Goal: Task Accomplishment & Management: Complete application form

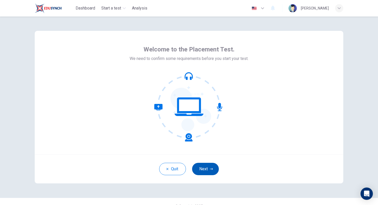
click at [210, 171] on button "Next" at bounding box center [205, 169] width 27 height 12
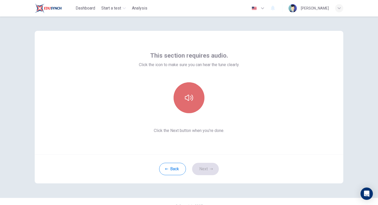
click at [194, 97] on button "button" at bounding box center [189, 97] width 31 height 31
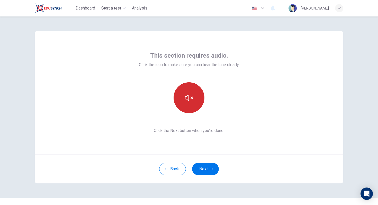
click at [194, 97] on button "button" at bounding box center [189, 97] width 31 height 31
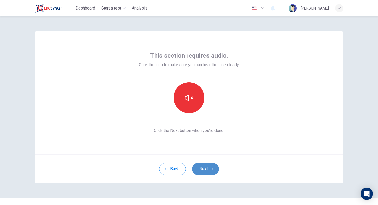
click at [203, 168] on button "Next" at bounding box center [205, 169] width 27 height 12
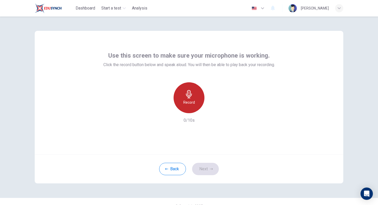
click at [193, 95] on icon "button" at bounding box center [189, 94] width 8 height 8
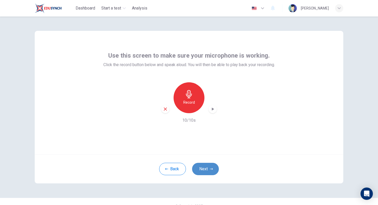
click at [207, 169] on button "Next" at bounding box center [205, 169] width 27 height 12
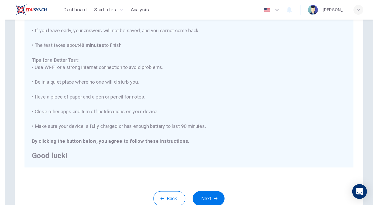
scroll to position [50, 0]
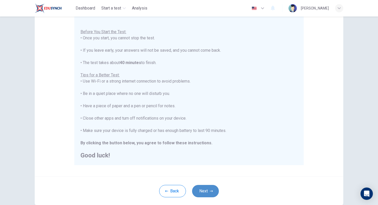
click at [207, 194] on button "Next" at bounding box center [205, 191] width 27 height 12
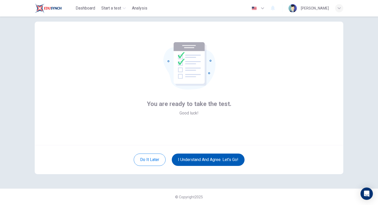
click at [218, 161] on button "I understand and agree. Let’s go!" at bounding box center [208, 160] width 73 height 12
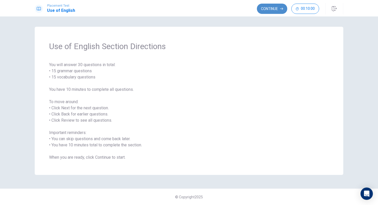
click at [272, 8] on button "Continue" at bounding box center [272, 9] width 30 height 10
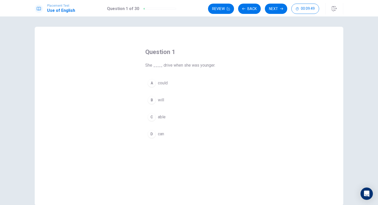
click at [151, 82] on div "A" at bounding box center [152, 83] width 8 height 8
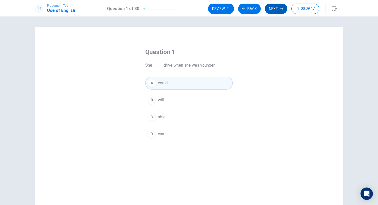
click at [274, 7] on button "Next" at bounding box center [276, 9] width 22 height 10
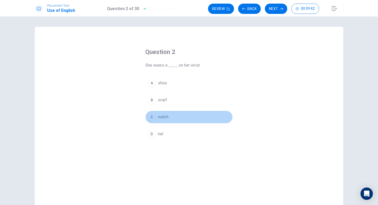
click at [152, 115] on div "C" at bounding box center [152, 117] width 8 height 8
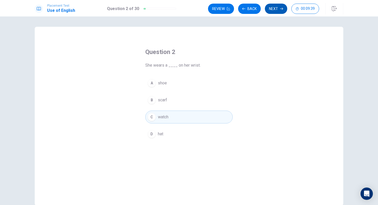
click at [279, 9] on button "Next" at bounding box center [276, 9] width 22 height 10
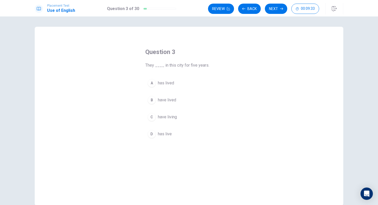
click at [150, 99] on div "B" at bounding box center [152, 100] width 8 height 8
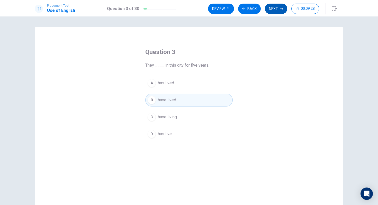
click at [282, 10] on icon "button" at bounding box center [281, 8] width 3 height 3
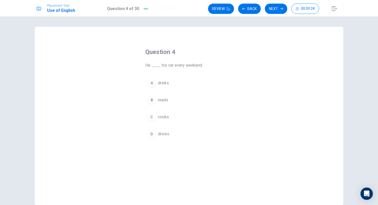
click at [154, 138] on button "D drives" at bounding box center [188, 134] width 87 height 13
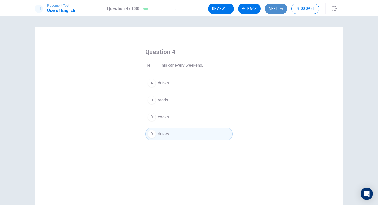
click at [273, 9] on button "Next" at bounding box center [276, 9] width 22 height 10
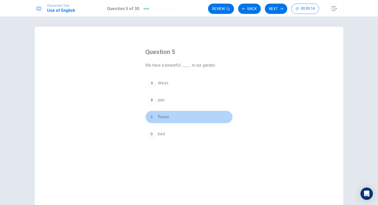
click at [152, 117] on div "C" at bounding box center [152, 117] width 8 height 8
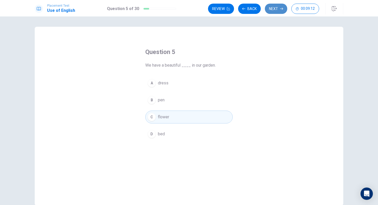
click at [277, 8] on button "Next" at bounding box center [276, 9] width 22 height 10
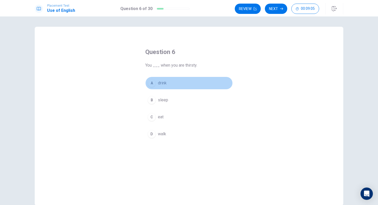
click at [150, 85] on div "A" at bounding box center [152, 83] width 8 height 8
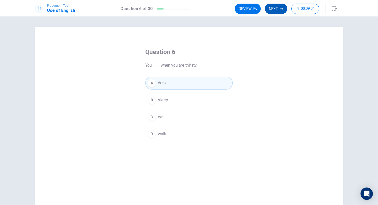
click at [278, 6] on button "Next" at bounding box center [276, 9] width 22 height 10
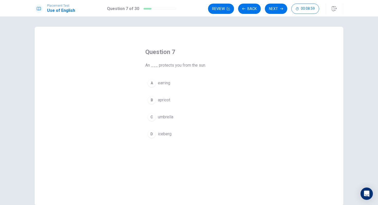
click at [153, 118] on div "C" at bounding box center [152, 117] width 8 height 8
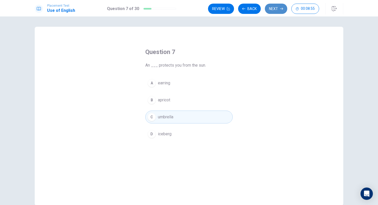
click at [275, 7] on button "Next" at bounding box center [276, 9] width 22 height 10
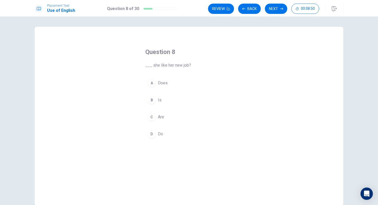
click at [153, 81] on div "A" at bounding box center [152, 83] width 8 height 8
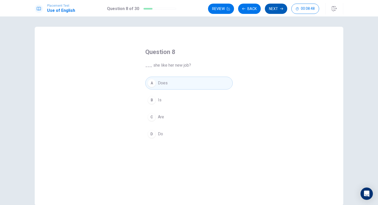
click at [278, 9] on button "Next" at bounding box center [276, 9] width 22 height 10
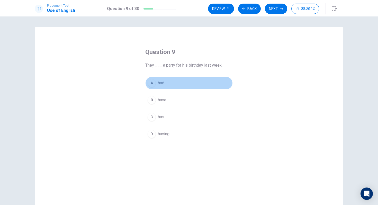
click at [164, 85] on span "had" at bounding box center [161, 83] width 6 height 6
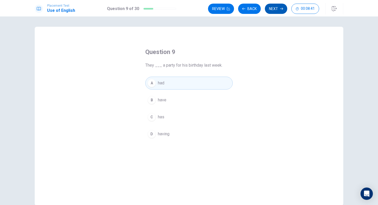
click at [275, 8] on button "Next" at bounding box center [276, 9] width 22 height 10
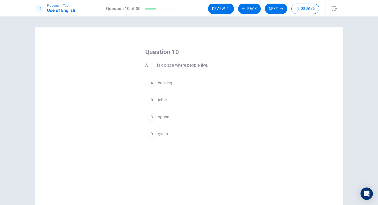
click at [152, 84] on div "A" at bounding box center [152, 83] width 8 height 8
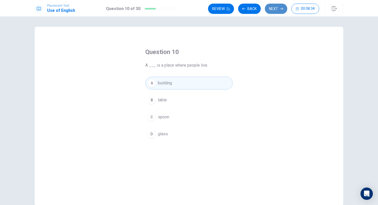
click at [274, 9] on button "Next" at bounding box center [276, 9] width 22 height 10
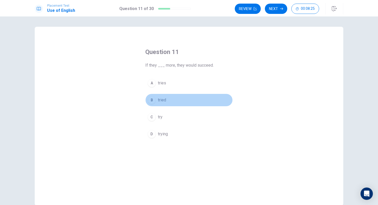
click at [151, 97] on div "B" at bounding box center [152, 100] width 8 height 8
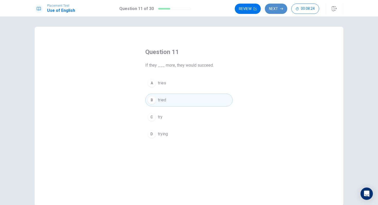
click at [281, 7] on icon "button" at bounding box center [281, 8] width 3 height 3
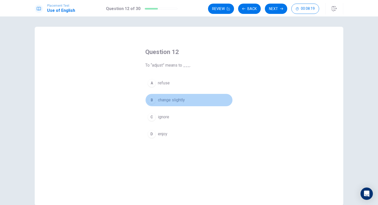
click at [152, 101] on div "B" at bounding box center [152, 100] width 8 height 8
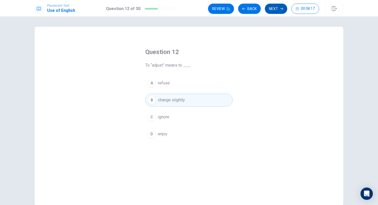
click at [274, 8] on button "Next" at bounding box center [276, 9] width 22 height 10
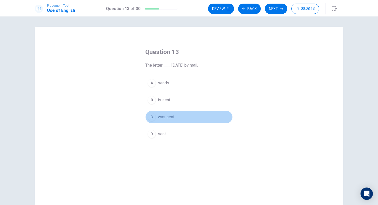
click at [150, 116] on div "C" at bounding box center [152, 117] width 8 height 8
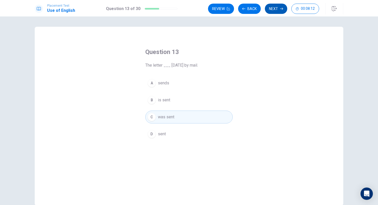
click at [273, 10] on button "Next" at bounding box center [276, 9] width 22 height 10
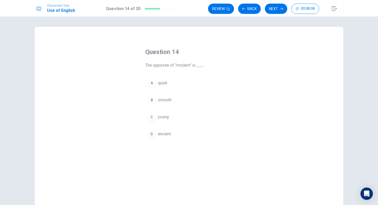
click at [150, 137] on div "D" at bounding box center [152, 134] width 8 height 8
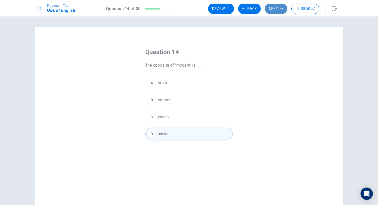
click at [276, 10] on button "Next" at bounding box center [276, 9] width 22 height 10
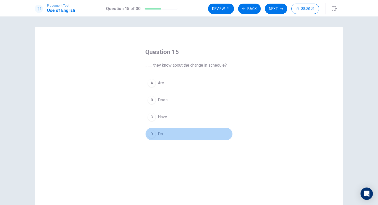
click at [150, 134] on div "D" at bounding box center [152, 134] width 8 height 8
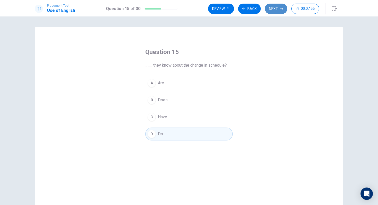
click at [276, 9] on button "Next" at bounding box center [276, 9] width 22 height 10
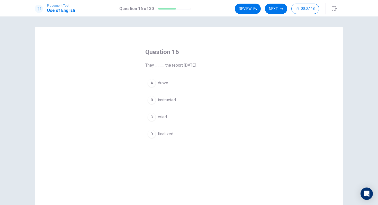
click at [152, 134] on div "D" at bounding box center [152, 134] width 8 height 8
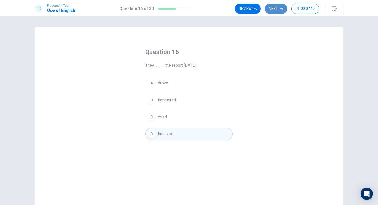
click at [275, 9] on button "Next" at bounding box center [276, 9] width 22 height 10
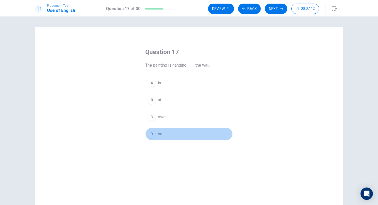
click at [151, 134] on div "D" at bounding box center [152, 134] width 8 height 8
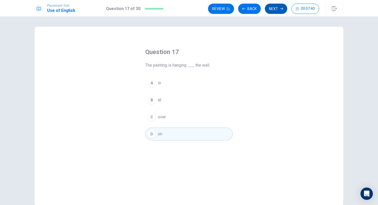
click at [277, 8] on button "Next" at bounding box center [276, 9] width 22 height 10
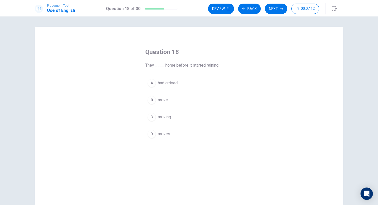
click at [154, 98] on div "B" at bounding box center [152, 100] width 8 height 8
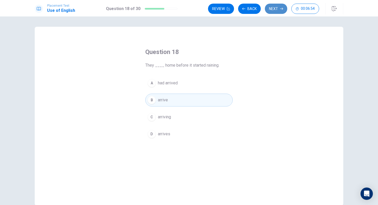
click at [278, 10] on button "Next" at bounding box center [276, 9] width 22 height 10
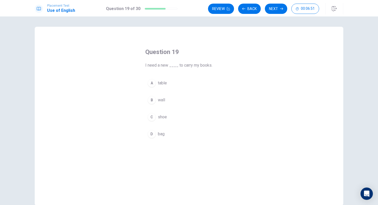
click at [151, 134] on div "D" at bounding box center [152, 134] width 8 height 8
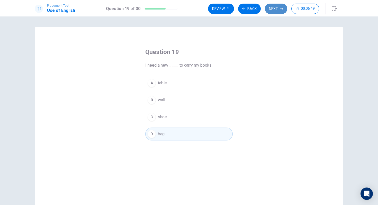
click at [275, 10] on button "Next" at bounding box center [276, 9] width 22 height 10
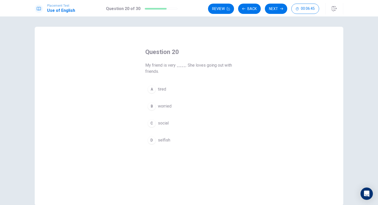
click at [152, 122] on div "C" at bounding box center [152, 123] width 8 height 8
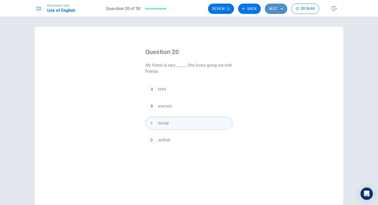
click at [270, 9] on button "Next" at bounding box center [276, 9] width 22 height 10
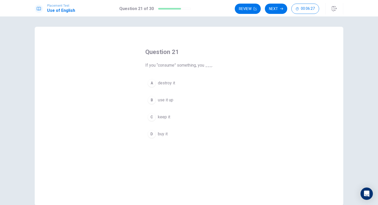
click at [156, 120] on button "C keep it" at bounding box center [188, 117] width 87 height 13
click at [155, 134] on div "D" at bounding box center [152, 134] width 8 height 8
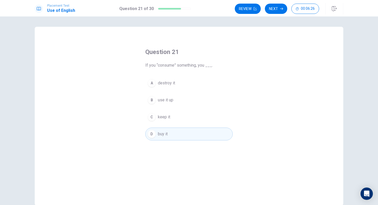
click at [158, 119] on span "keep it" at bounding box center [164, 117] width 12 height 6
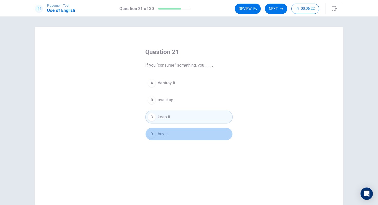
click at [205, 132] on button "D buy it" at bounding box center [188, 134] width 87 height 13
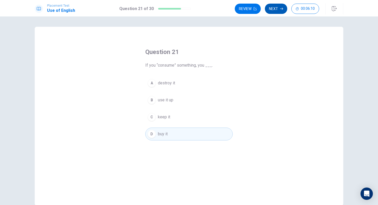
click at [273, 12] on button "Next" at bounding box center [276, 9] width 22 height 10
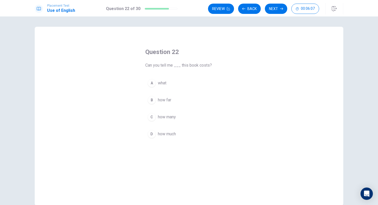
click at [153, 135] on div "D" at bounding box center [152, 134] width 8 height 8
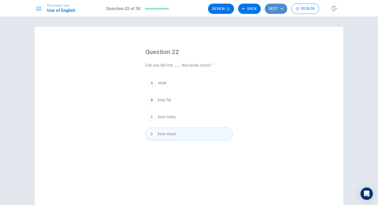
click at [278, 8] on button "Next" at bounding box center [276, 9] width 22 height 10
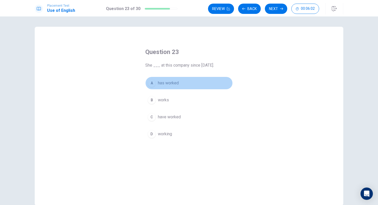
click at [159, 82] on span "has worked" at bounding box center [168, 83] width 21 height 6
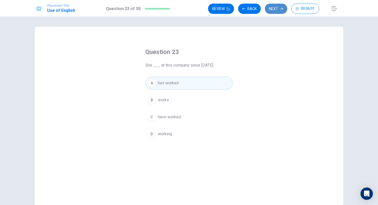
click at [271, 7] on button "Next" at bounding box center [276, 9] width 22 height 10
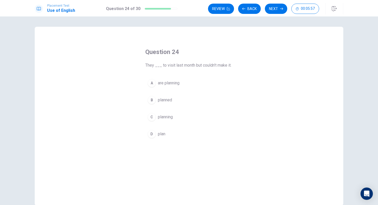
click at [166, 99] on span "planned" at bounding box center [165, 100] width 14 height 6
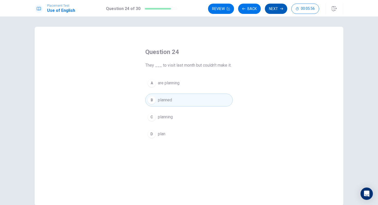
click at [277, 8] on button "Next" at bounding box center [276, 9] width 22 height 10
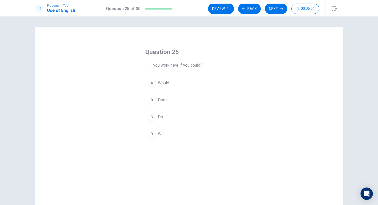
click at [177, 84] on button "A Would" at bounding box center [188, 83] width 87 height 13
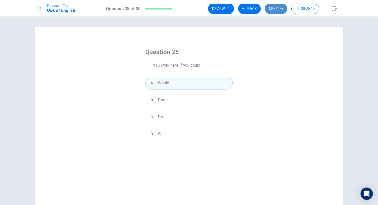
click at [276, 8] on button "Next" at bounding box center [276, 9] width 22 height 10
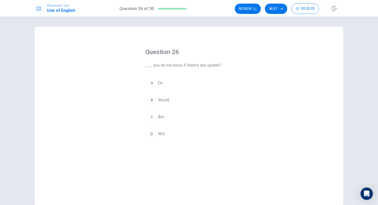
click at [149, 136] on div "D" at bounding box center [152, 134] width 8 height 8
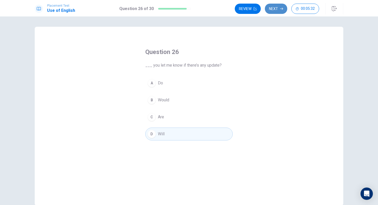
click at [278, 11] on button "Next" at bounding box center [276, 9] width 22 height 10
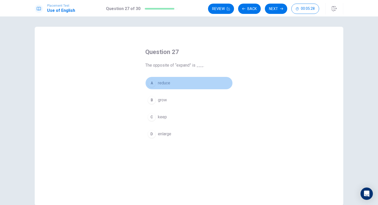
click at [159, 85] on span "reduce" at bounding box center [164, 83] width 12 height 6
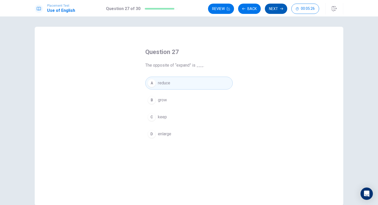
click at [279, 11] on button "Next" at bounding box center [276, 9] width 22 height 10
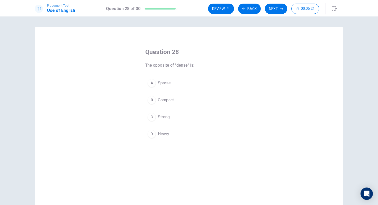
click at [166, 103] on span "Compact" at bounding box center [166, 100] width 16 height 6
click at [275, 2] on div "Placement Test Use of English Question 28 of 30 Review Back Next 00:05:15" at bounding box center [189, 8] width 378 height 16
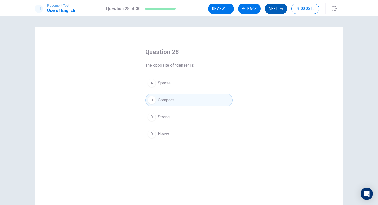
click at [274, 7] on button "Next" at bounding box center [276, 9] width 22 height 10
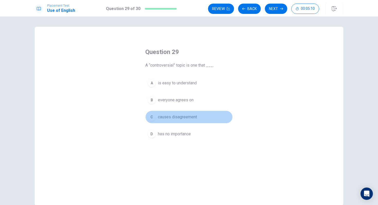
click at [199, 117] on button "C causes disagreement" at bounding box center [188, 117] width 87 height 13
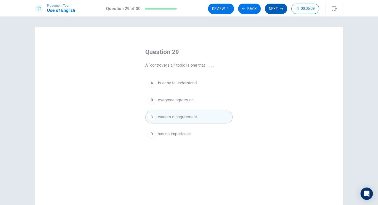
click at [281, 10] on icon "button" at bounding box center [281, 8] width 3 height 3
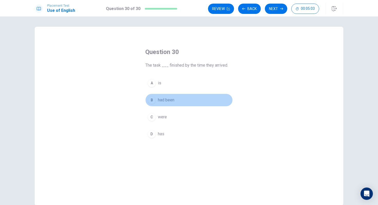
click at [155, 100] on div "B" at bounding box center [152, 100] width 8 height 8
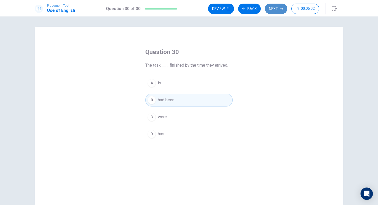
click at [280, 5] on button "Next" at bounding box center [276, 9] width 22 height 10
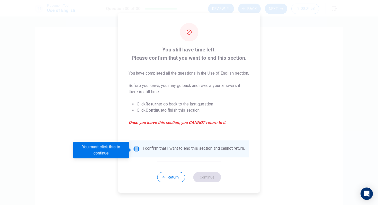
click at [136, 148] on input "You must click this to continue" at bounding box center [137, 149] width 6 height 6
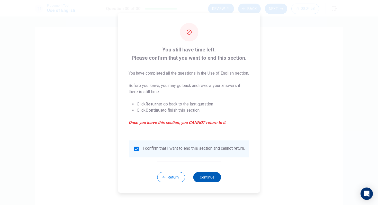
click at [206, 181] on button "Continue" at bounding box center [207, 177] width 28 height 10
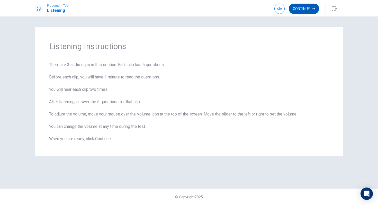
click at [311, 9] on button "Continue" at bounding box center [304, 9] width 30 height 10
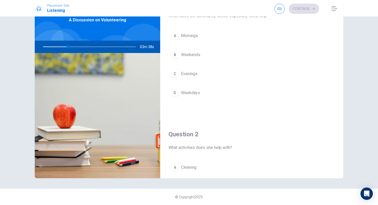
scroll to position [1, 0]
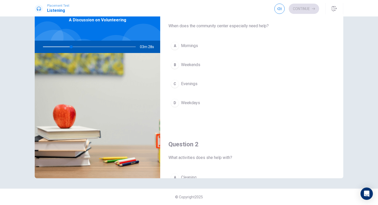
click at [177, 64] on div "B" at bounding box center [175, 65] width 8 height 8
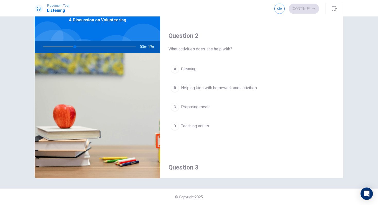
scroll to position [111, 0]
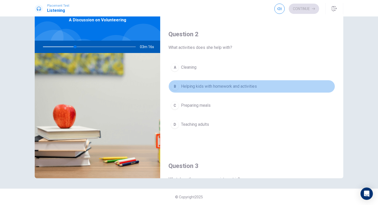
click at [188, 85] on span "Helping kids with homework and activities" at bounding box center [219, 86] width 76 height 6
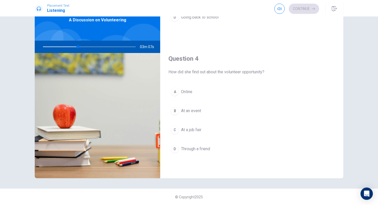
scroll to position [351, 0]
click at [176, 91] on div "A" at bounding box center [175, 91] width 8 height 8
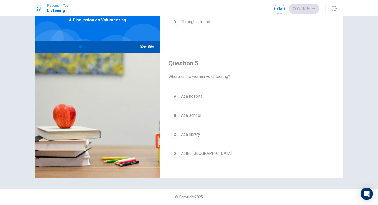
scroll to position [479, 0]
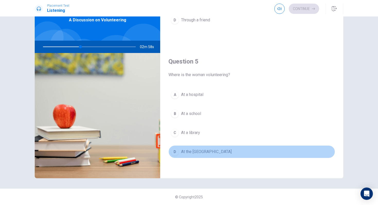
click at [191, 152] on span "At the [GEOGRAPHIC_DATA]" at bounding box center [206, 152] width 51 height 6
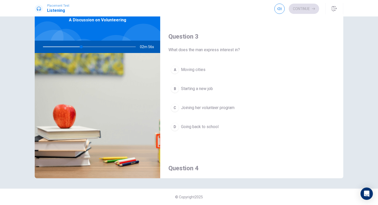
scroll to position [240, 0]
click at [212, 107] on span "Joining her volunteer program" at bounding box center [208, 109] width 54 height 6
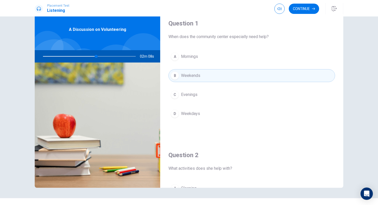
scroll to position [3, 0]
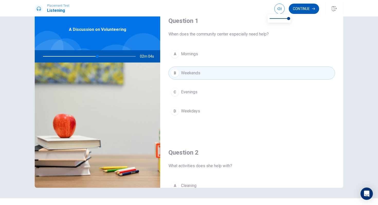
click at [303, 8] on button "Continue" at bounding box center [304, 9] width 30 height 10
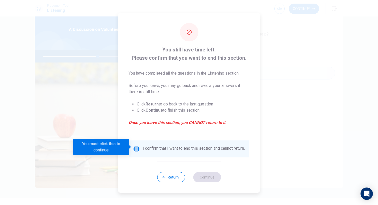
click at [137, 148] on input "You must click this to continue" at bounding box center [137, 149] width 6 height 6
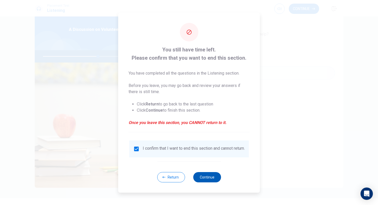
click at [202, 178] on button "Continue" at bounding box center [207, 177] width 28 height 10
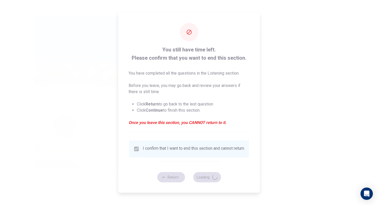
type input "60"
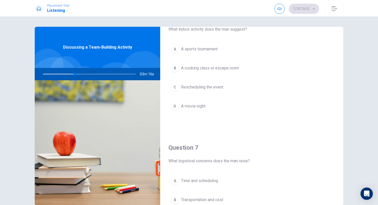
scroll to position [25, 0]
click at [190, 91] on button "C Rescheduling the event" at bounding box center [252, 87] width 167 height 13
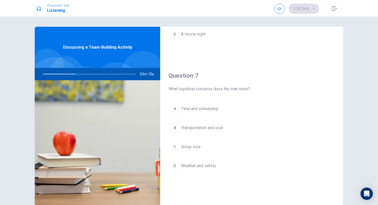
scroll to position [111, 0]
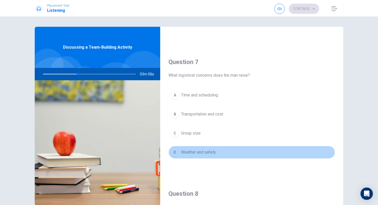
click at [205, 157] on button "D Weather and safety" at bounding box center [252, 152] width 167 height 13
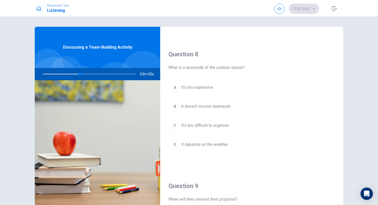
click at [210, 144] on span "It depends on the weather" at bounding box center [204, 144] width 47 height 6
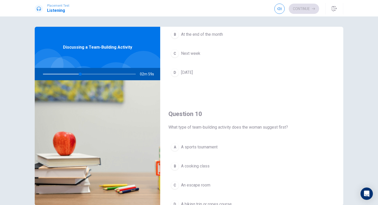
scroll to position [458, 0]
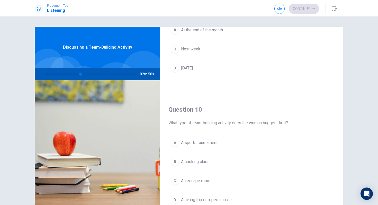
click at [204, 159] on span "A cooking class" at bounding box center [195, 162] width 29 height 6
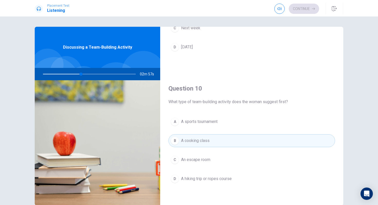
scroll to position [480, 0]
click at [200, 159] on span "An escape room" at bounding box center [195, 159] width 29 height 6
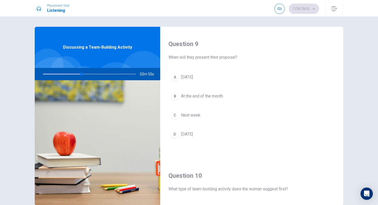
scroll to position [391, 0]
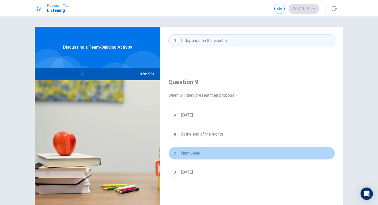
click at [196, 154] on span "Next week" at bounding box center [190, 153] width 19 height 6
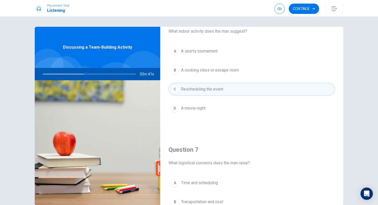
scroll to position [22, 0]
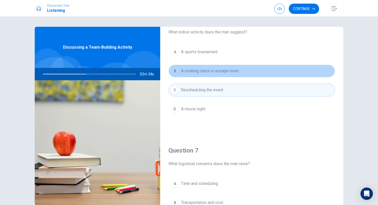
click at [201, 70] on span "A cooking class or escape room" at bounding box center [210, 71] width 58 height 6
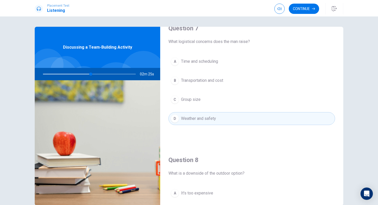
scroll to position [128, 0]
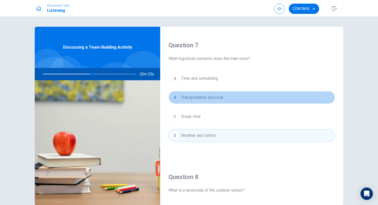
click at [200, 97] on span "Transportation and cost" at bounding box center [202, 97] width 42 height 6
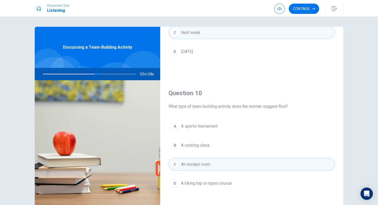
scroll to position [480, 0]
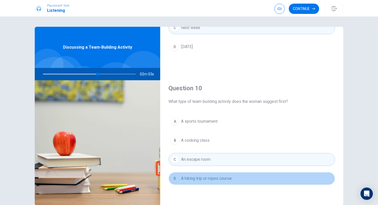
click at [220, 181] on span "A hiking trip or ropes course" at bounding box center [206, 178] width 51 height 6
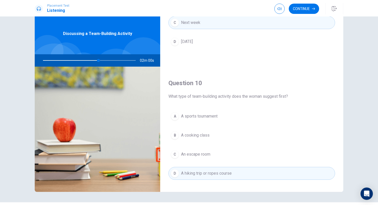
scroll to position [470, 0]
click at [301, 9] on button "Continue" at bounding box center [304, 9] width 30 height 10
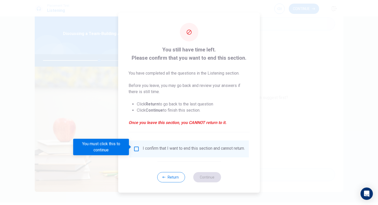
click at [134, 149] on input "You must click this to continue" at bounding box center [137, 149] width 6 height 6
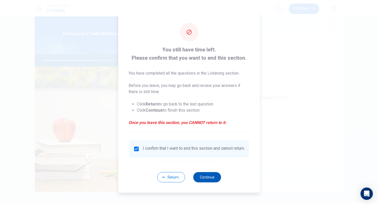
click at [201, 178] on button "Continue" at bounding box center [207, 177] width 28 height 10
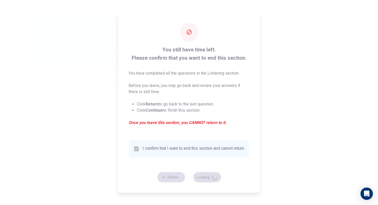
type input "62"
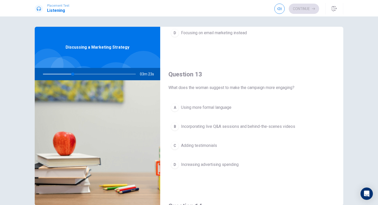
scroll to position [232, 0]
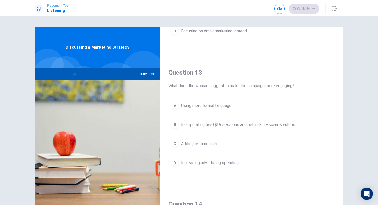
click at [174, 165] on div "D" at bounding box center [175, 163] width 8 height 8
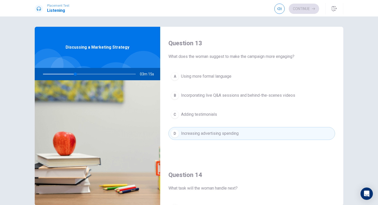
scroll to position [253, 0]
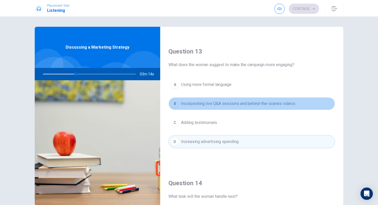
click at [199, 109] on button "B Incorporating live Q&A sessions and behind-the-scenes videos" at bounding box center [252, 103] width 167 height 13
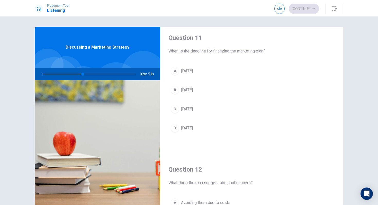
scroll to position [3, 0]
click at [193, 91] on span "[DATE]" at bounding box center [187, 90] width 12 height 6
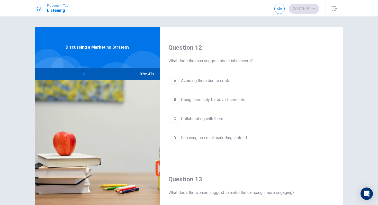
scroll to position [127, 0]
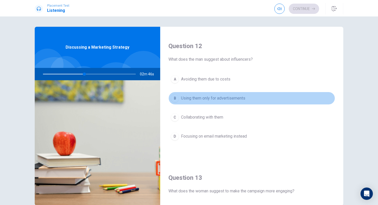
click at [220, 100] on span "Using them only for advertisements" at bounding box center [213, 98] width 64 height 6
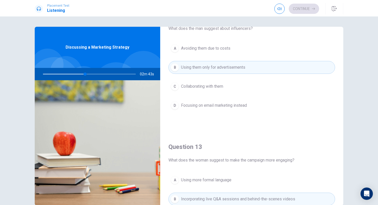
scroll to position [157, 0]
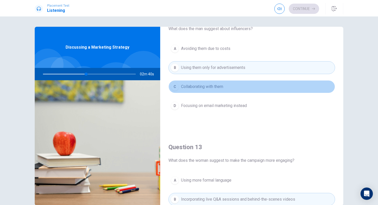
click at [199, 86] on span "Collaborating with them" at bounding box center [202, 87] width 42 height 6
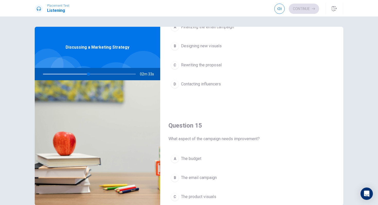
scroll to position [441, 0]
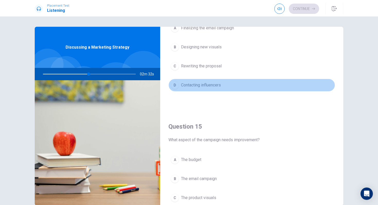
click at [201, 82] on span "Contacting influencers" at bounding box center [201, 85] width 40 height 6
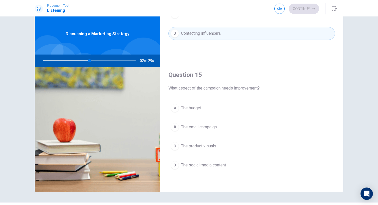
scroll to position [19, 0]
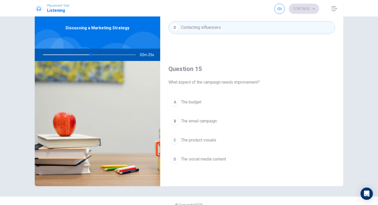
click at [199, 161] on span "The social media content" at bounding box center [203, 159] width 45 height 6
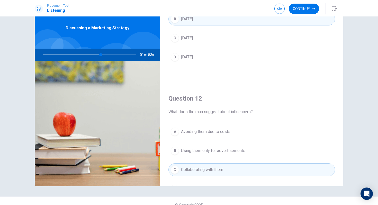
scroll to position [19, 0]
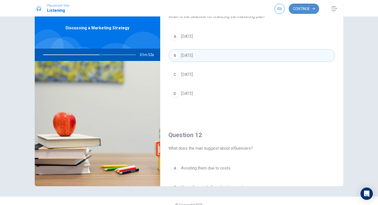
click at [298, 8] on button "Continue" at bounding box center [304, 9] width 30 height 10
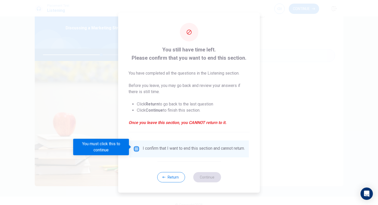
click at [138, 146] on input "You must click this to continue" at bounding box center [137, 149] width 6 height 6
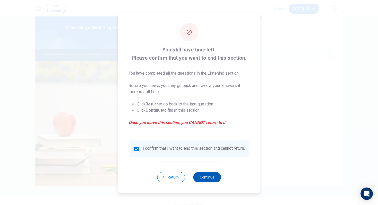
click at [209, 182] on button "Continue" at bounding box center [207, 177] width 28 height 10
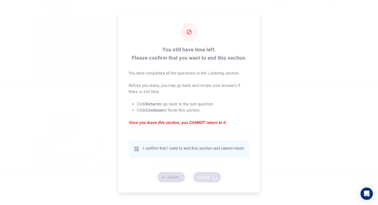
type input "64"
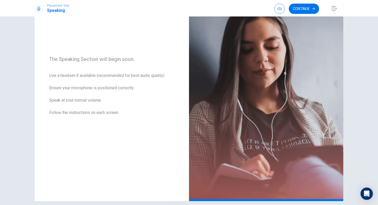
scroll to position [73, 0]
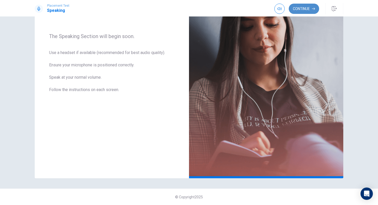
click at [299, 10] on button "Continue" at bounding box center [304, 9] width 30 height 10
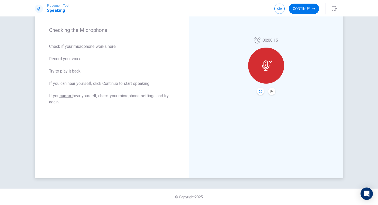
click at [259, 93] on icon "Record Again" at bounding box center [260, 91] width 3 height 3
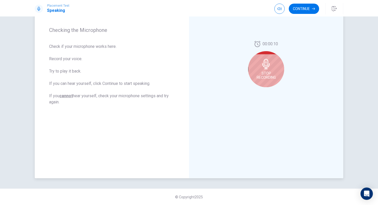
click at [268, 65] on icon at bounding box center [265, 64] width 7 height 10
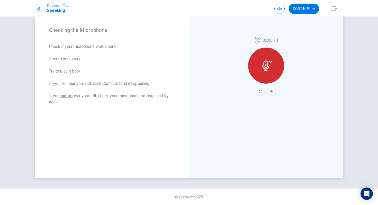
click at [268, 65] on icon at bounding box center [265, 65] width 7 height 10
click at [269, 61] on icon at bounding box center [267, 65] width 10 height 10
click at [271, 93] on icon "Play Audio" at bounding box center [271, 91] width 3 height 3
click at [260, 92] on icon "Record Again" at bounding box center [260, 91] width 3 height 3
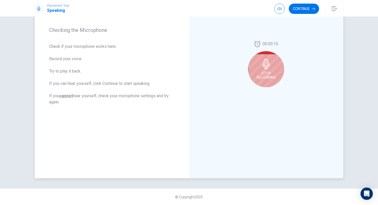
click at [272, 65] on div "Stop Recording" at bounding box center [266, 69] width 36 height 36
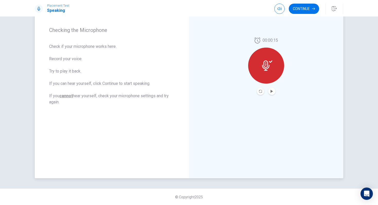
click at [268, 68] on icon at bounding box center [265, 65] width 7 height 10
click at [267, 64] on icon at bounding box center [267, 65] width 10 height 10
click at [260, 92] on icon "Record Again" at bounding box center [260, 91] width 3 height 3
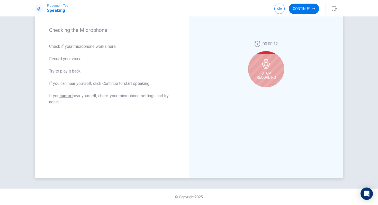
click at [278, 65] on div "Stop Recording" at bounding box center [266, 69] width 36 height 36
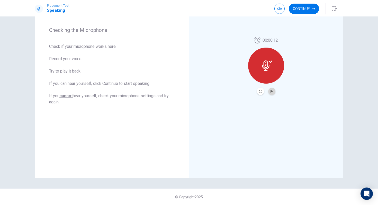
click at [269, 93] on button "Play Audio" at bounding box center [271, 91] width 7 height 7
click at [304, 9] on button "Continue" at bounding box center [304, 9] width 30 height 10
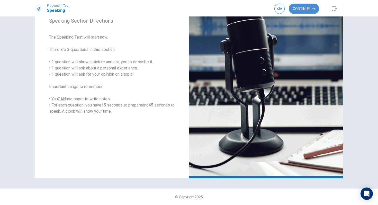
click at [310, 10] on button "Continue" at bounding box center [304, 9] width 30 height 10
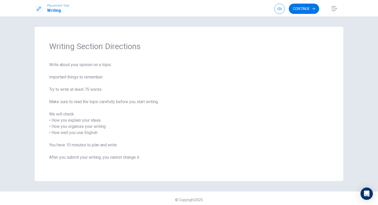
scroll to position [3, 0]
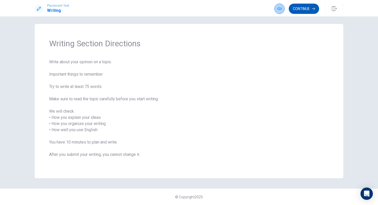
click at [297, 8] on button "Continue" at bounding box center [304, 9] width 30 height 10
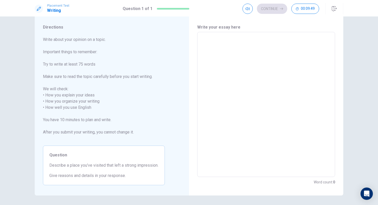
scroll to position [0, 0]
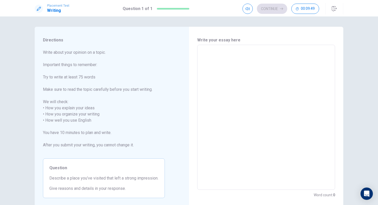
click at [214, 57] on textarea at bounding box center [266, 117] width 131 height 137
type textarea "E"
type textarea "x"
type textarea "Ev"
type textarea "x"
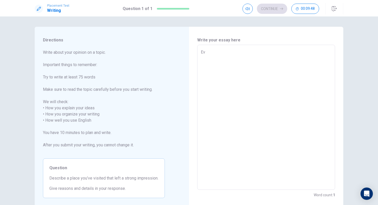
type textarea "Eve"
type textarea "x"
type textarea "Ever"
type textarea "x"
type textarea "Ever"
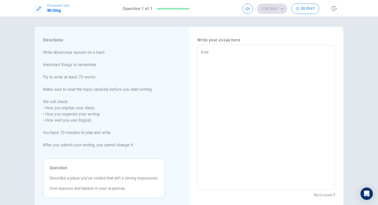
type textarea "x"
type textarea "Ever s"
type textarea "x"
type textarea "Ever si"
type textarea "x"
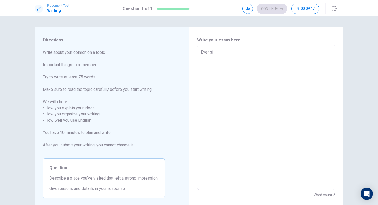
type textarea "Ever sin"
type textarea "x"
type textarea "Ever sinc"
type textarea "x"
type textarea "Ever since"
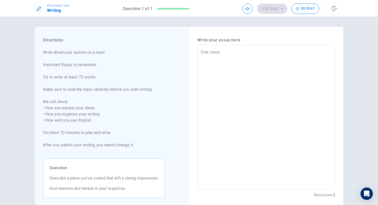
type textarea "x"
type textarea "Ever since"
type textarea "x"
type textarea "Ever since I"
type textarea "x"
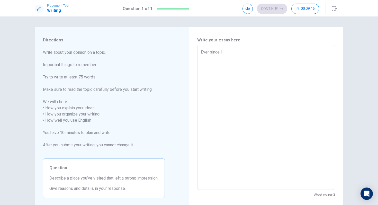
type textarea "Ever since I"
type textarea "x"
type textarea "Ever since I w"
type textarea "x"
type textarea "Ever since I wa"
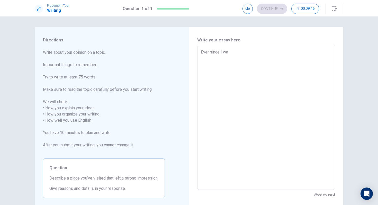
type textarea "x"
type textarea "Ever since I was"
type textarea "x"
type textarea "Ever since I was"
type textarea "x"
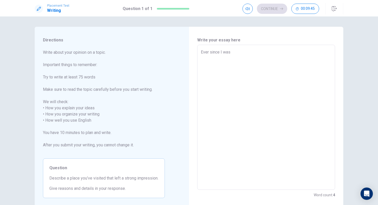
type textarea "Ever since I was a"
type textarea "x"
type textarea "Ever since I was a"
type textarea "x"
type textarea "Ever since I was a k"
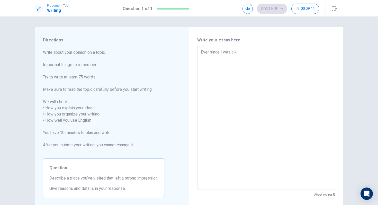
type textarea "x"
type textarea "Ever since I was a ki"
type textarea "x"
type textarea "Ever since I was a kid"
type textarea "x"
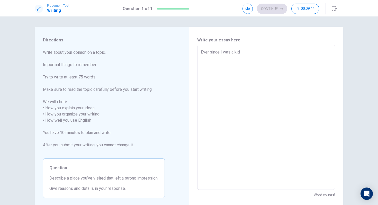
type textarea "Ever since I was a kid"
type textarea "x"
type textarea "Ever since I was a kid I"
type textarea "x"
type textarea "Ever since I was a kid I"
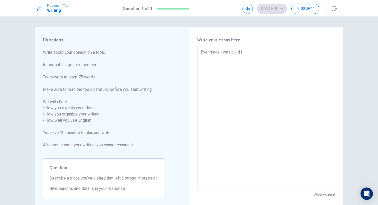
type textarea "x"
type textarea "Ever since I was a kid I w"
type textarea "x"
type textarea "Ever since I was a kid I wi"
type textarea "x"
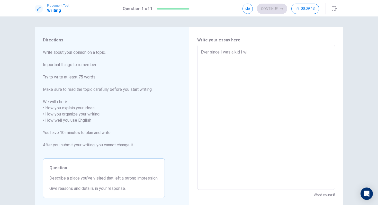
type textarea "Ever since I was a kid I wis"
type textarea "x"
type textarea "Ever since I was a kid I wish"
type textarea "x"
type textarea "Ever since I was a kid I wishe"
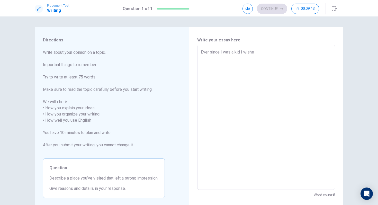
type textarea "x"
type textarea "Ever since I was a kid I wished"
type textarea "x"
type textarea "Ever since I was a kid I wished"
type textarea "x"
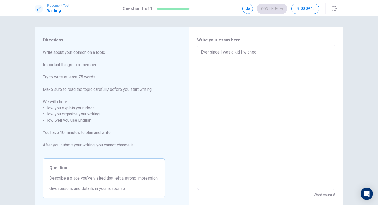
type textarea "Ever since I was a kid I wished o"
type textarea "x"
type textarea "Ever since I was a kid I wished on"
type textarea "x"
type textarea "Ever since I was a kid I wished on"
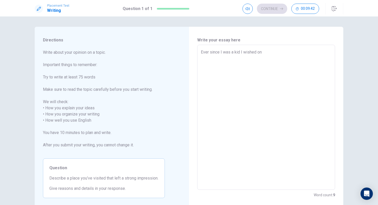
type textarea "x"
type textarea "Ever since I was a kid I wished on g"
type textarea "x"
type textarea "Ever since I was a kid I wished on go"
type textarea "x"
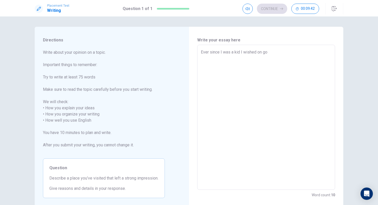
type textarea "Ever since I was a kid I wished on goi"
type textarea "x"
type textarea "Ever since I was a kid I wished on goin"
type textarea "x"
type textarea "Ever since I was a kid I wished on going"
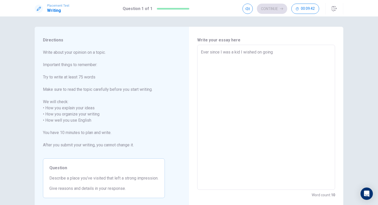
type textarea "x"
type textarea "Ever since I was a kid I wished on going"
type textarea "x"
type textarea "Ever since I was a kid I wished on going t"
type textarea "x"
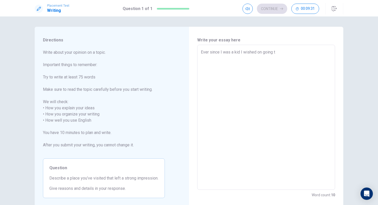
type textarea "Ever since I was a kid I wished on going to"
type textarea "x"
type textarea "Ever since I was a kid I wished on going to"
type textarea "x"
type textarea "Ever since I was a kid I wished on going to a"
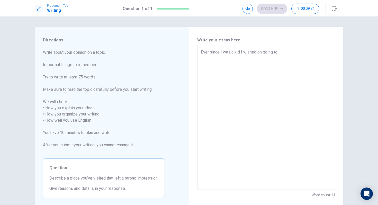
type textarea "x"
type textarea "Ever since I was a kid I wished on going to a"
type textarea "x"
type textarea "Ever since I was a kid I wished on going to a s"
type textarea "x"
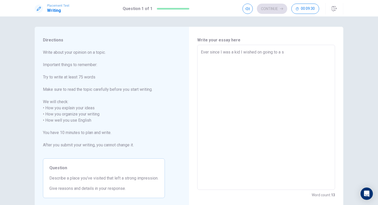
type textarea "Ever since I was a kid I wished on going to a su"
type textarea "x"
type textarea "Ever since I was a kid I wished on going to a sum"
type textarea "x"
type textarea "Ever since I was a kid I wished on going to a summ"
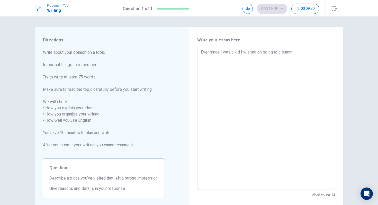
type textarea "x"
type textarea "Ever since I was a kid I wished on going to a summe"
type textarea "x"
type textarea "Ever since I was a kid I wished on going to a summer"
type textarea "x"
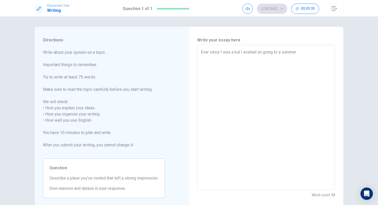
type textarea "Ever since I was a kid I wished on going to a summer"
type textarea "x"
type textarea "Ever since I was a kid I wished on going to a summer c"
type textarea "x"
type textarea "Ever since I was a kid I wished on going to a summer ca"
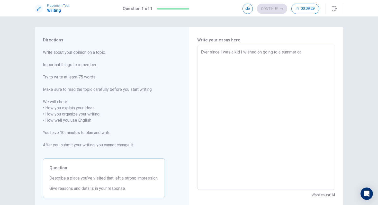
type textarea "x"
type textarea "Ever since I was a kid I wished on going to a summer cam"
type textarea "x"
type textarea "Ever since I was a kid I wished on going to a summer camp"
type textarea "x"
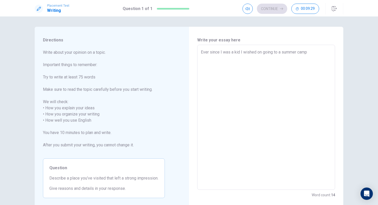
type textarea "Ever since I was a kid I wished on going to a summer camp,"
type textarea "x"
type textarea "Ever since I was a kid I wished on going to a summer camp,"
type textarea "x"
type textarea "Ever since I was a kid I wished on going to a summer camp, t"
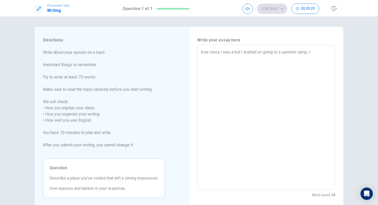
type textarea "x"
type textarea "Ever since I was a kid I wished on going to a summer camp, to"
type textarea "x"
type textarea "Ever since I was a kid I wished on going to a summer camp, to"
type textarea "x"
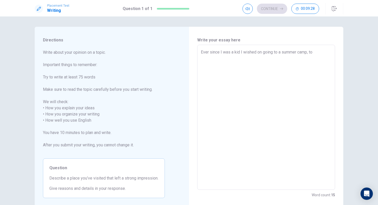
type textarea "Ever since I was a kid I wished on going to a summer camp, to b"
type textarea "x"
type textarea "Ever since I was a kid I wished on going to a summer camp, to be"
type textarea "x"
type textarea "Ever since I was a kid I wished on going to a summer camp, to be"
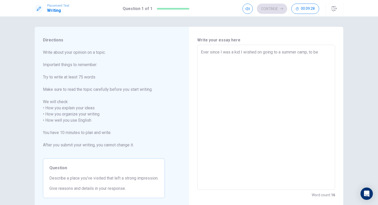
type textarea "x"
type textarea "Ever since I was a kid I wished on going to a summer camp, to be i"
type textarea "x"
type textarea "Ever since I was a kid I wished on going to a summer camp, to be in"
type textarea "x"
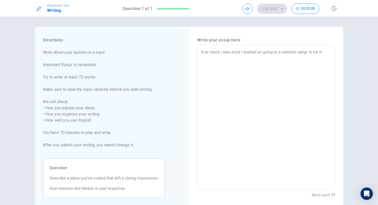
type textarea "Ever since I was a kid I wished on going to a summer camp, to be ind"
type textarea "x"
type textarea "Ever since I was a kid I wished on going to a summer camp, to be [GEOGRAPHIC_DA…"
type textarea "x"
type textarea "Ever since I was a kid I wished on going to a summer camp, to be indep"
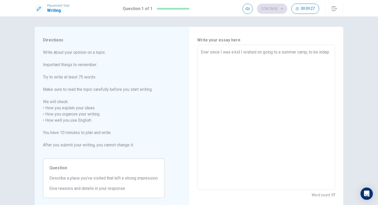
type textarea "x"
type textarea "Ever since I was a kid I wished on going to a summer camp, to be indepe"
type textarea "x"
type textarea "Ever since I was a kid I wished on going to a summer camp, to be indepen"
type textarea "x"
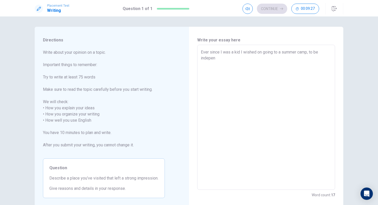
type textarea "Ever since I was a kid I wished on going to a summer camp, to be indepent"
type textarea "x"
type textarea "Ever since I was a kid I wished on going to a summer camp, to be indepent"
type textarea "x"
type textarea "Ever since I was a kid I wished on going to a summer camp, to be indepent"
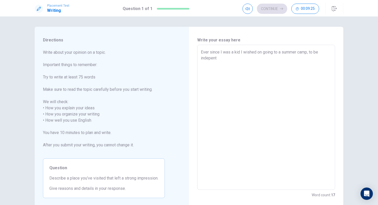
type textarea "x"
type textarea "Ever since I was a kid I wished on going to a summer camp, to be indepen"
type textarea "x"
type textarea "Ever since I was a kid I wished on going to a summer camp, to be indepe"
type textarea "x"
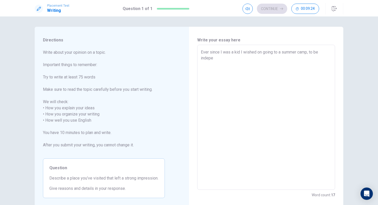
type textarea "Ever since I was a kid I wished on going to a summer camp, to be indep"
type textarea "x"
type textarea "Ever since I was a kid I wished on going to a summer camp, to be [GEOGRAPHIC_DA…"
type textarea "x"
type textarea "Ever since I was a kid I wished on going to a summer camp, to be ind"
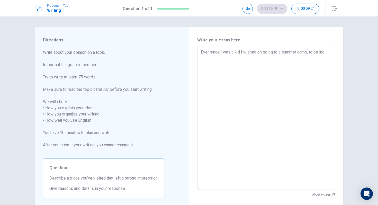
type textarea "x"
type textarea "Ever since I was a kid I wished on going to a summer camp, to be in"
type textarea "x"
type textarea "Ever since I was a kid I wished on going to a summer camp, to be i"
type textarea "x"
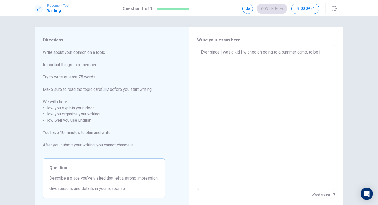
type textarea "Ever since I was a kid I wished on going to a summer camp, to be"
type textarea "x"
type textarea "Ever since I was a kid I wished on going to a summer camp, to be"
type textarea "x"
type textarea "Ever since I was a kid I wished on going to a summer camp, to b"
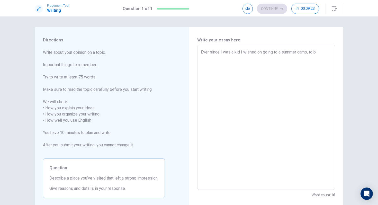
type textarea "x"
type textarea "Ever since I was a kid I wished on going to a summer camp, to"
type textarea "x"
type textarea "Ever since I was a kid I wished on going to a summer camp, to"
type textarea "x"
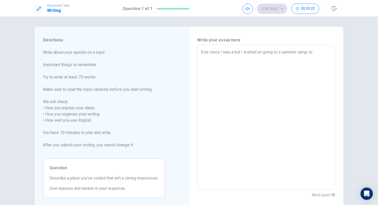
type textarea "Ever since I was a kid I wished on going to a summer camp, t"
type textarea "x"
type textarea "Ever since I was a kid I wished on going to a summer camp,"
type textarea "x"
type textarea "Ever since I was a kid I wished on going to a summer camp,"
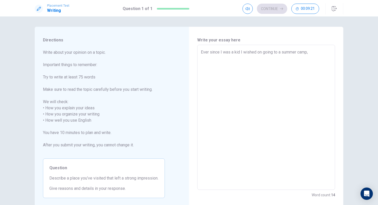
type textarea "x"
type textarea "Ever since I was a kid I wished on going to a summer camp"
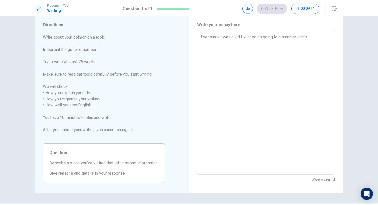
scroll to position [18, 0]
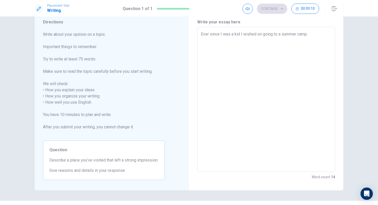
click at [209, 36] on textarea "Ever since I was a kid I wished on going to a summer camp" at bounding box center [266, 99] width 131 height 137
type textarea "x"
type textarea "E"
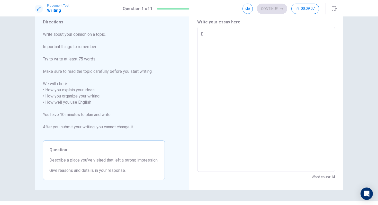
type textarea "x"
type textarea "Ev"
type textarea "x"
type textarea "Eve"
type textarea "x"
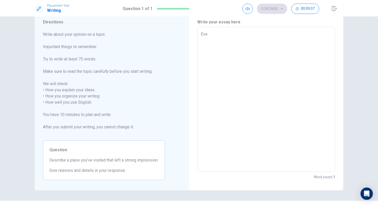
type textarea "Ever"
type textarea "x"
type textarea "Ever"
type textarea "x"
type textarea "Ever s"
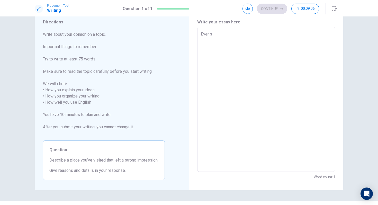
type textarea "x"
type textarea "Ever si"
type textarea "x"
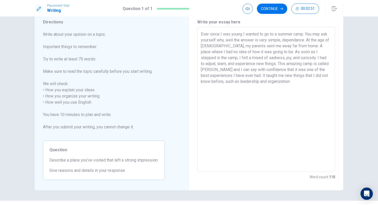
click at [243, 35] on textarea "Ever since I was young I wanted to go to a summer camp. You may ask yourself wh…" at bounding box center [266, 99] width 131 height 137
click at [227, 52] on textarea "Ever since I was young kid, I wanted to go to a summer camp. You may ask yourse…" at bounding box center [266, 99] width 131 height 137
click at [254, 83] on textarea "Ever since I was young kid, I wanted to go to a summer camp. You may ask yourse…" at bounding box center [266, 99] width 131 height 137
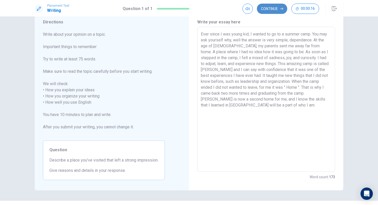
click at [272, 9] on button "Continue" at bounding box center [272, 9] width 30 height 10
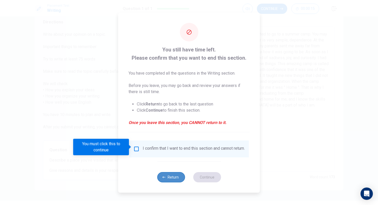
click at [162, 180] on button "Return" at bounding box center [171, 177] width 28 height 10
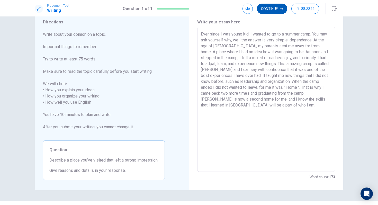
click at [276, 12] on button "Continue" at bounding box center [272, 9] width 30 height 10
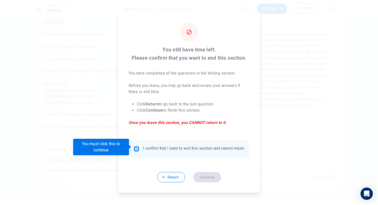
click at [137, 147] on input "You must click this to continue" at bounding box center [137, 149] width 6 height 6
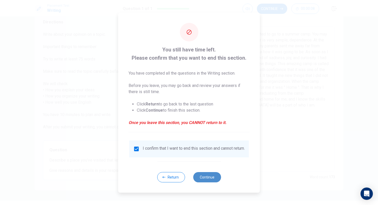
click at [203, 177] on button "Continue" at bounding box center [207, 177] width 28 height 10
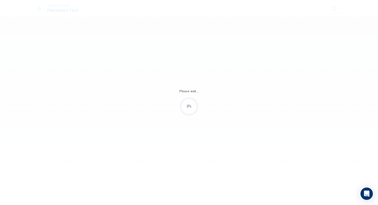
scroll to position [0, 0]
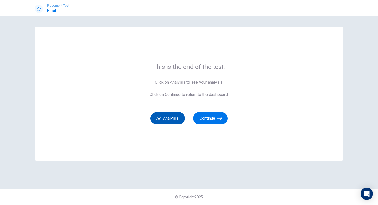
click at [164, 116] on button "Analysis" at bounding box center [167, 118] width 34 height 12
